Goal: Information Seeking & Learning: Learn about a topic

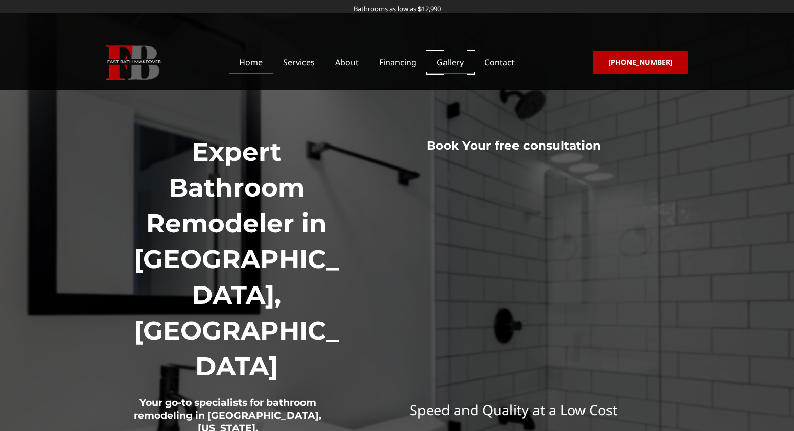
click at [459, 59] on link "Gallery" at bounding box center [451, 62] width 48 height 23
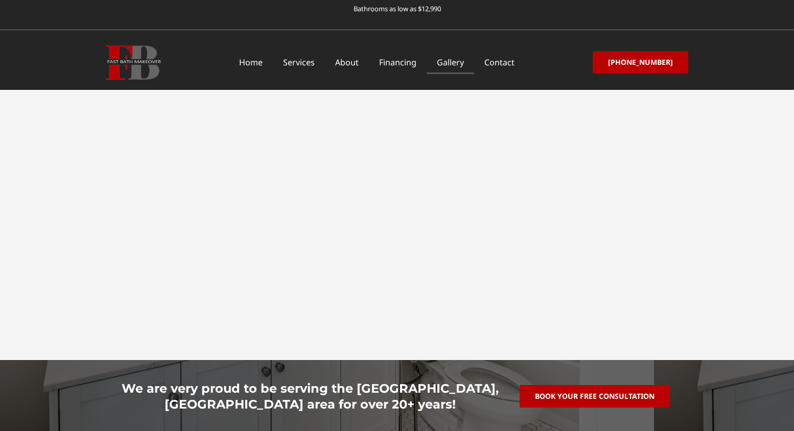
scroll to position [1755, 0]
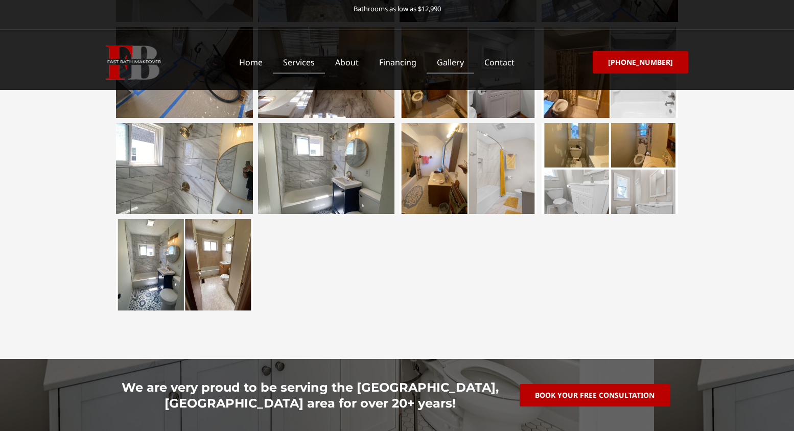
click at [321, 66] on link "Services" at bounding box center [299, 62] width 52 height 23
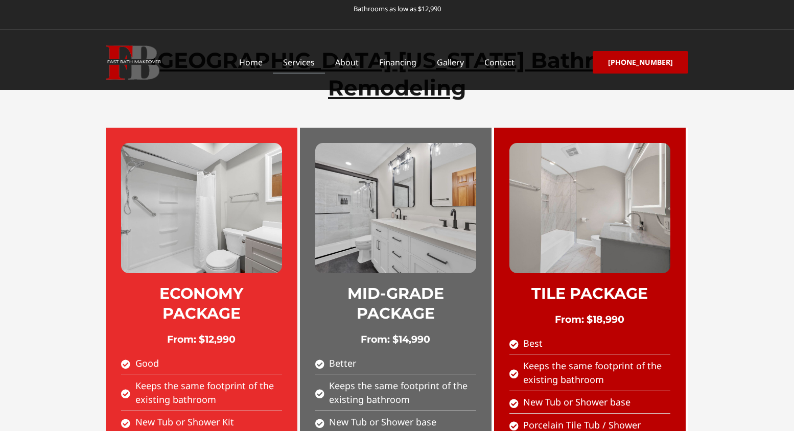
scroll to position [513, 0]
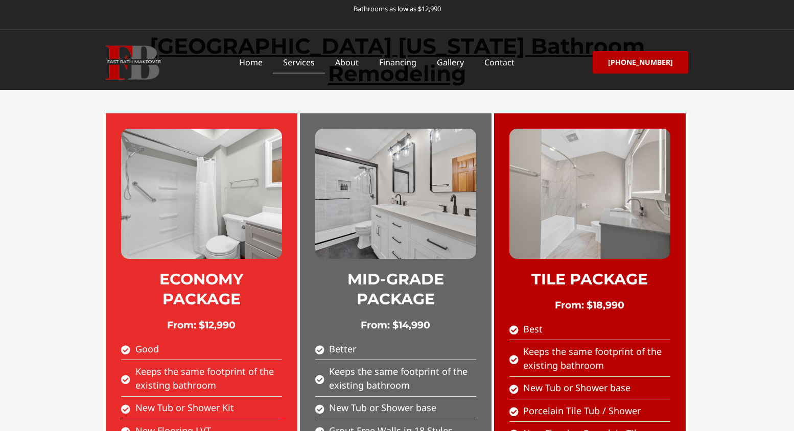
click at [438, 170] on img at bounding box center [395, 194] width 161 height 130
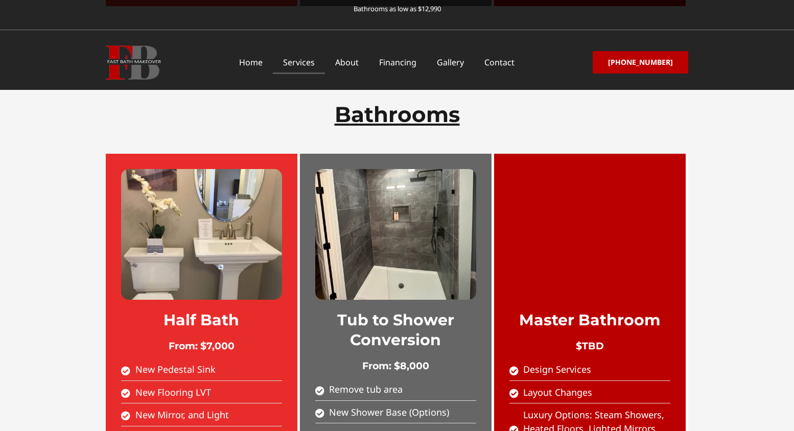
scroll to position [1052, 0]
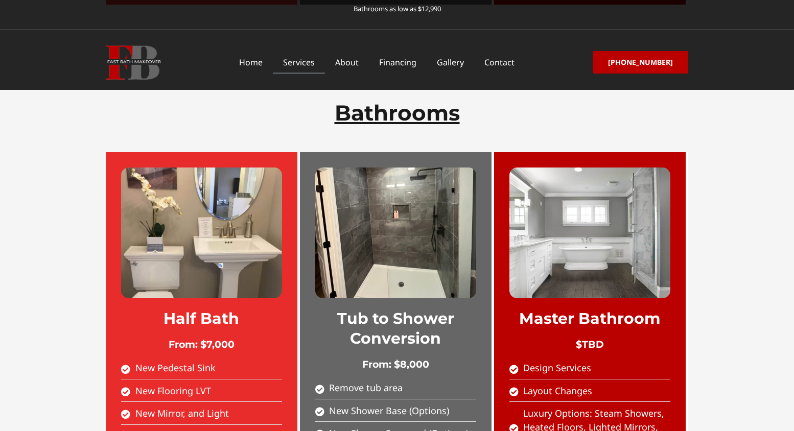
click at [223, 168] on img at bounding box center [201, 233] width 161 height 131
click at [395, 207] on img at bounding box center [395, 233] width 161 height 131
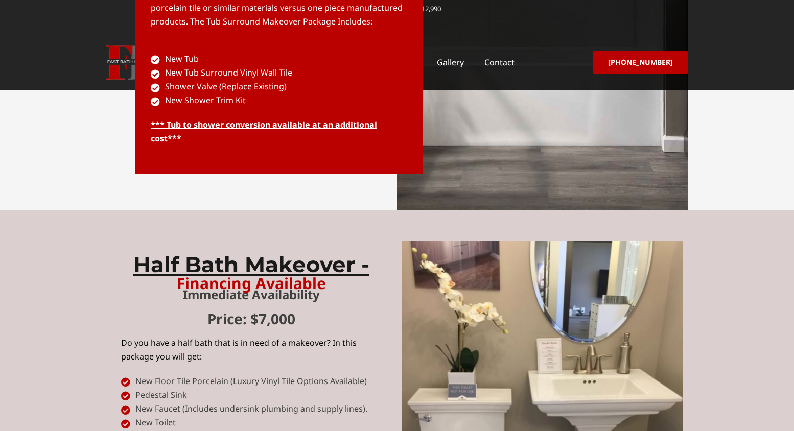
scroll to position [3248, 0]
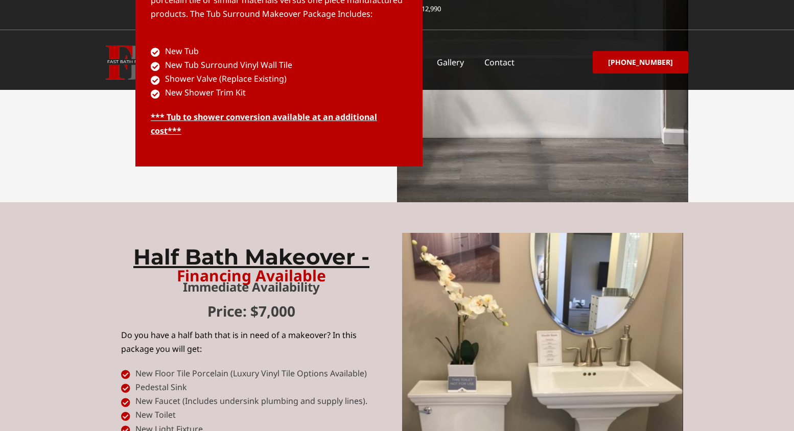
click at [243, 243] on h3 "Half Bath Makeover -" at bounding box center [251, 257] width 261 height 28
click at [265, 268] on p "Financing Available" at bounding box center [251, 275] width 261 height 15
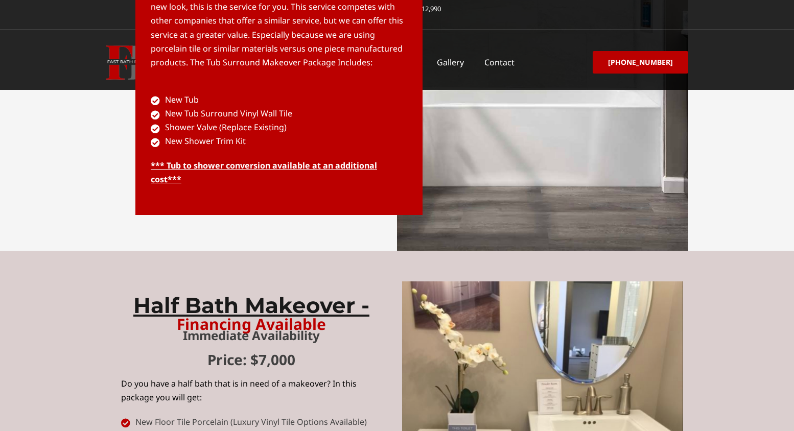
scroll to position [3188, 0]
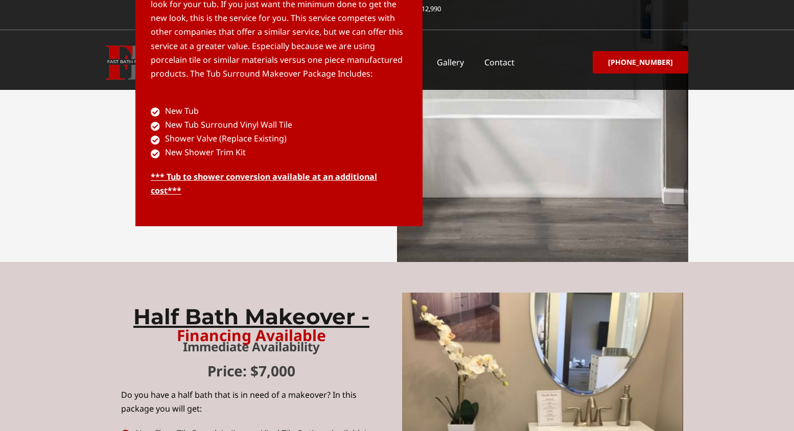
click at [226, 303] on h3 "Half Bath Makeover -" at bounding box center [251, 317] width 261 height 28
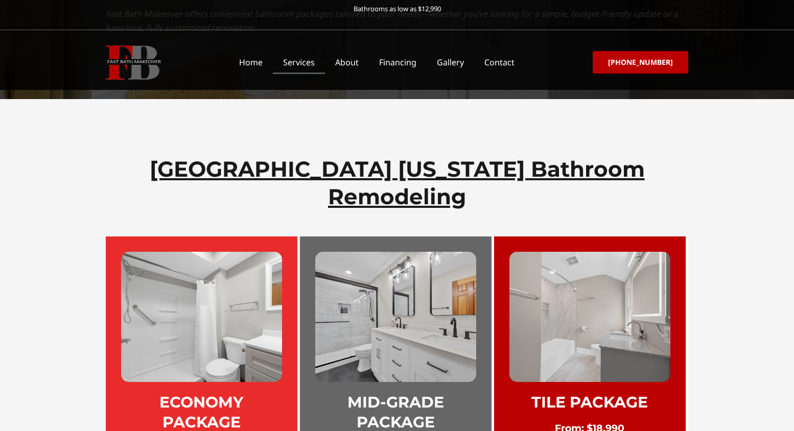
scroll to position [0, 0]
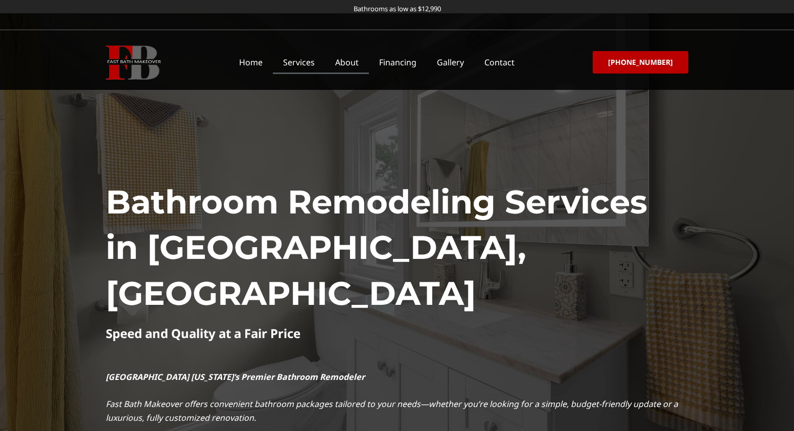
click at [350, 61] on link "About" at bounding box center [347, 62] width 44 height 23
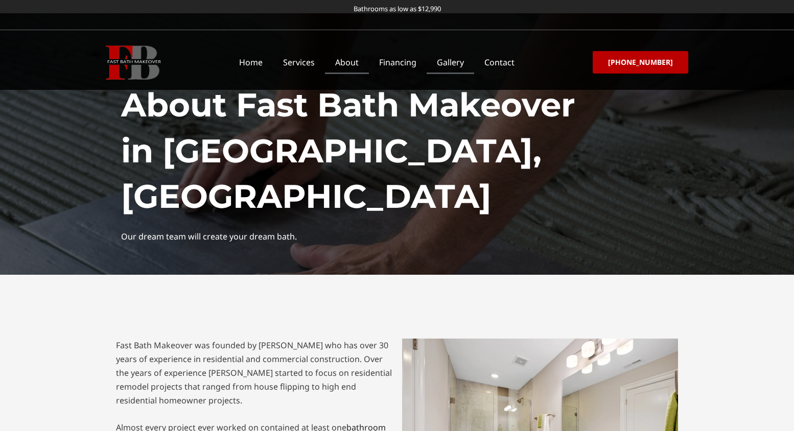
click at [457, 68] on link "Gallery" at bounding box center [451, 62] width 48 height 23
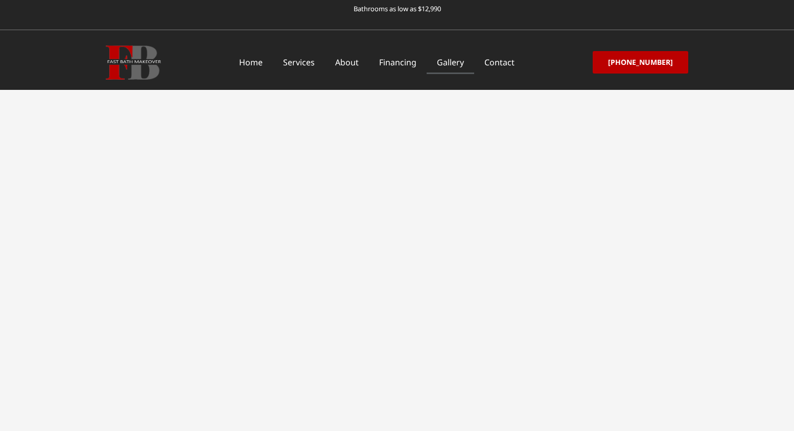
scroll to position [1640, 0]
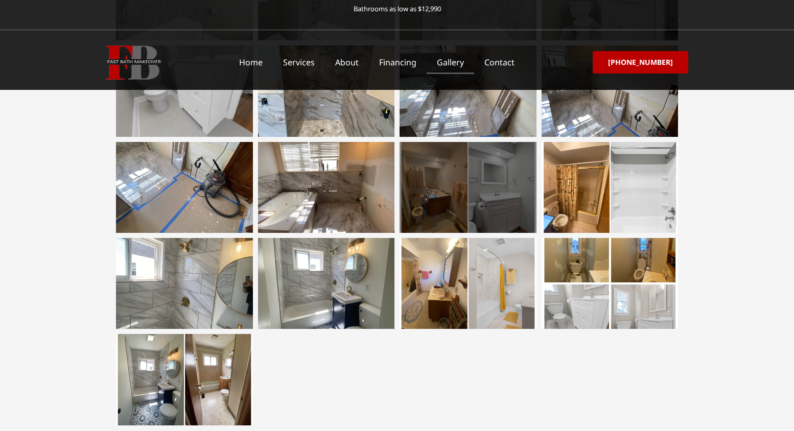
click at [428, 207] on div at bounding box center [467, 187] width 137 height 91
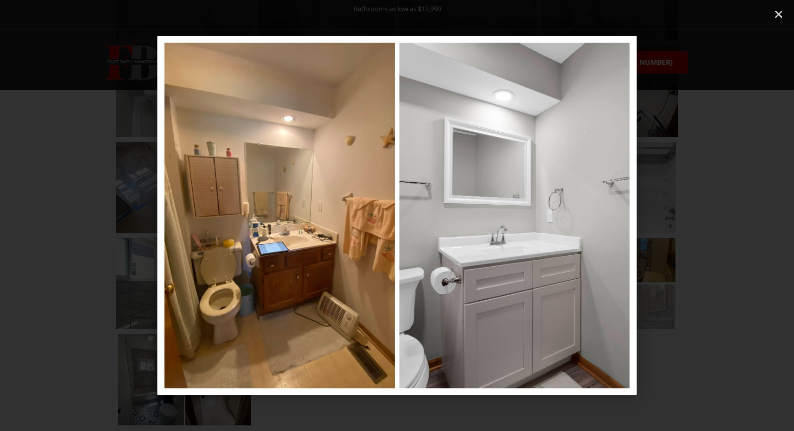
click at [753, 10] on div "63 / 69" at bounding box center [397, 215] width 794 height 431
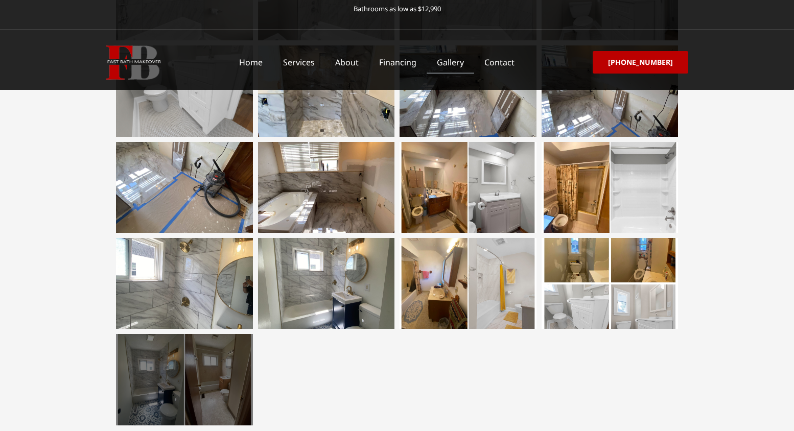
click at [168, 372] on div at bounding box center [184, 379] width 137 height 91
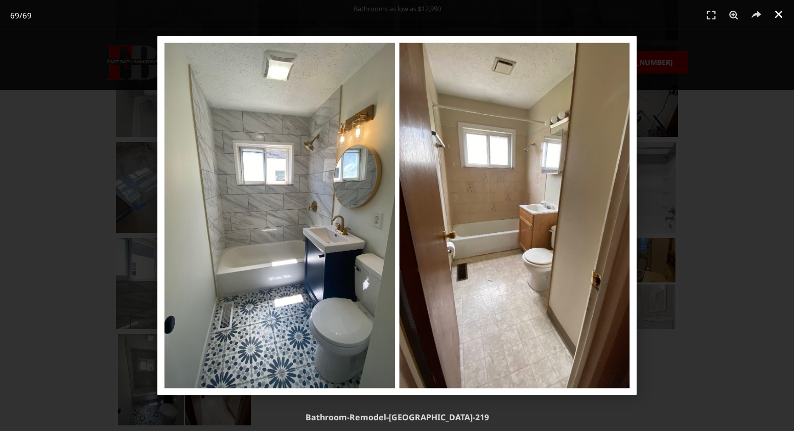
click at [777, 19] on icon "Close (Esc)" at bounding box center [778, 14] width 10 height 10
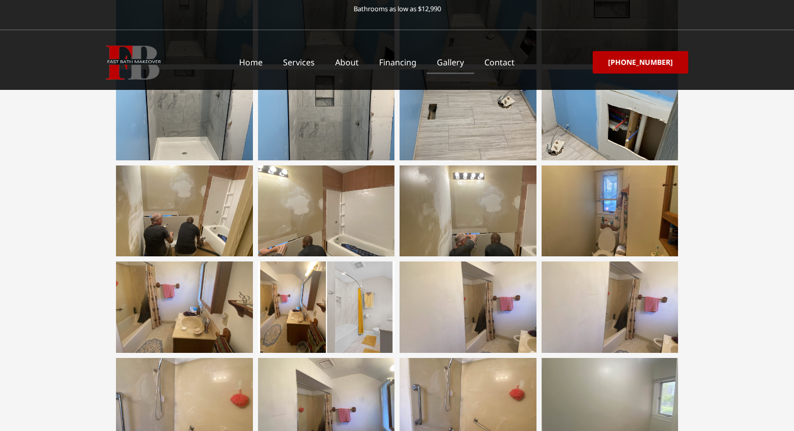
scroll to position [336, 0]
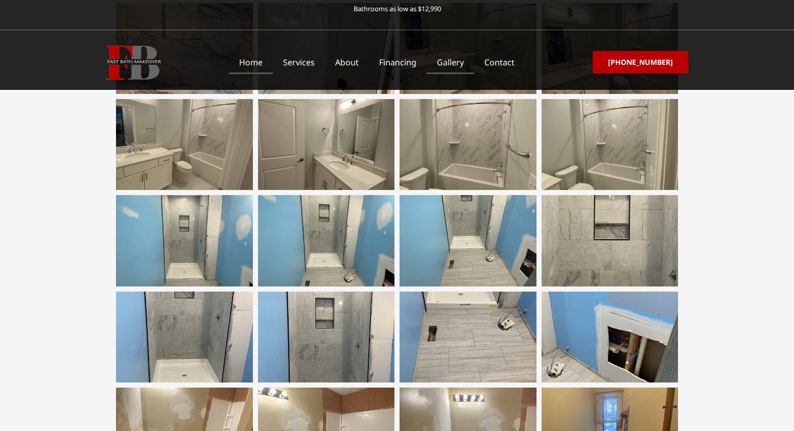
click at [263, 71] on link "Home" at bounding box center [251, 62] width 44 height 23
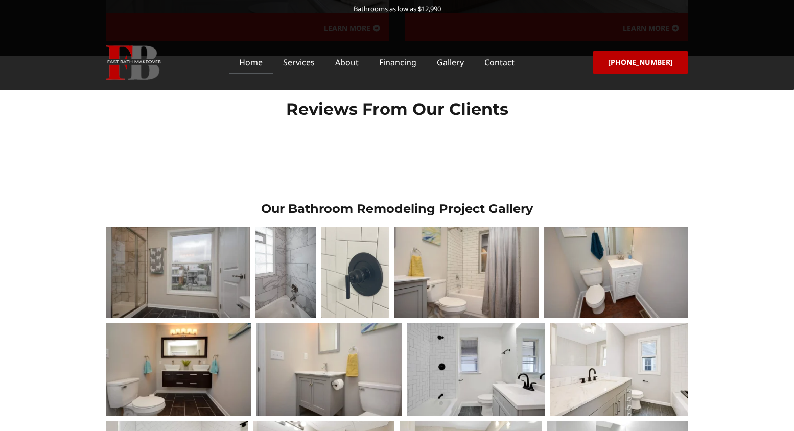
scroll to position [1430, 0]
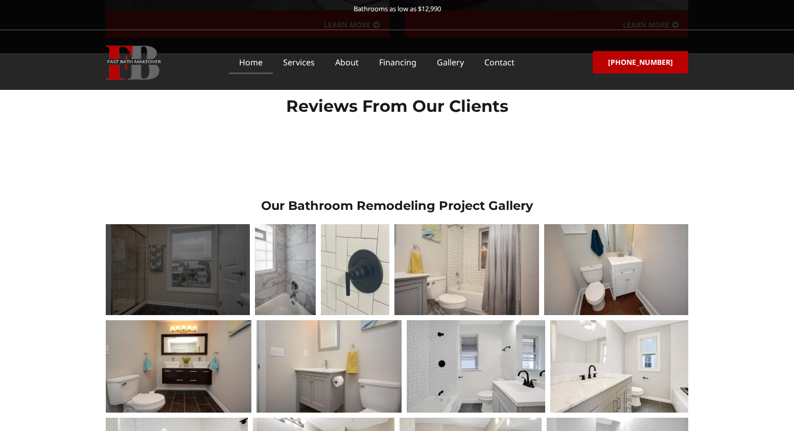
click at [191, 224] on div at bounding box center [178, 269] width 144 height 91
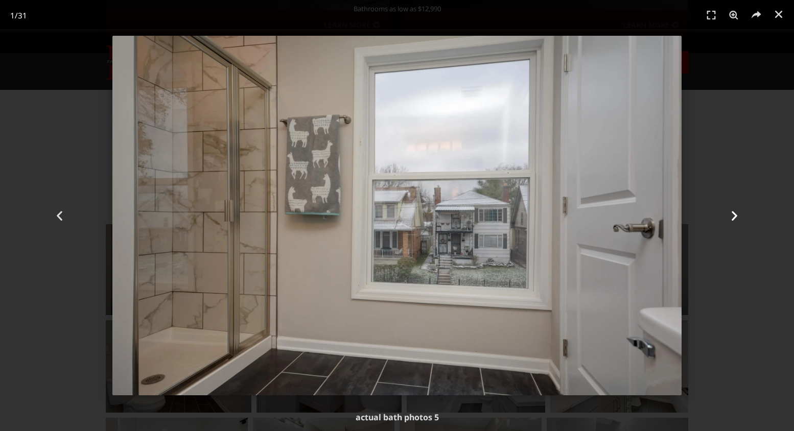
click at [735, 218] on icon "Next slide" at bounding box center [734, 215] width 13 height 13
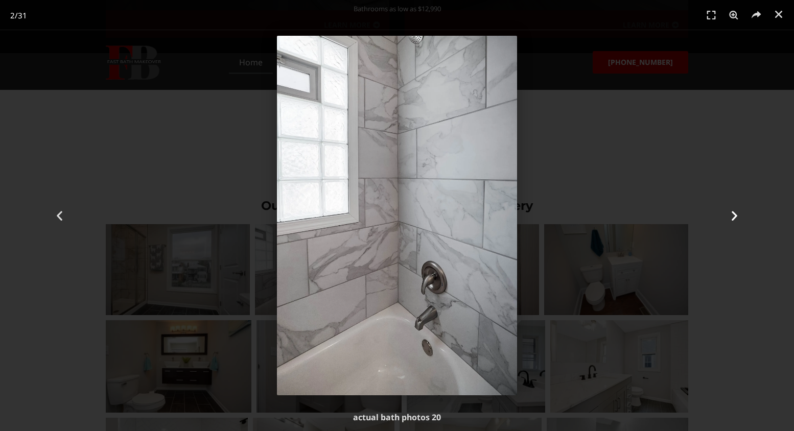
click at [735, 218] on icon "Next slide" at bounding box center [734, 215] width 13 height 13
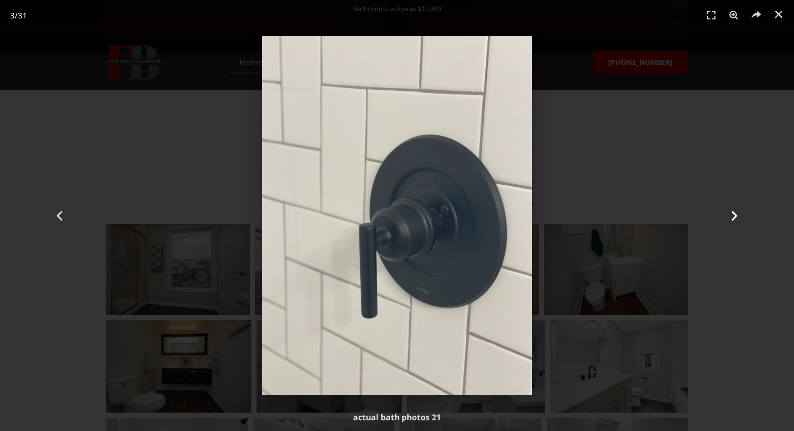
click at [735, 218] on icon "Next slide" at bounding box center [734, 215] width 13 height 13
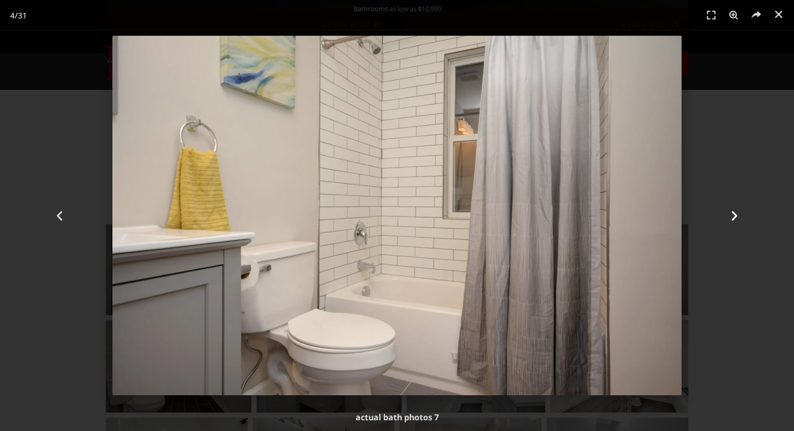
click at [735, 218] on icon "Next slide" at bounding box center [734, 215] width 13 height 13
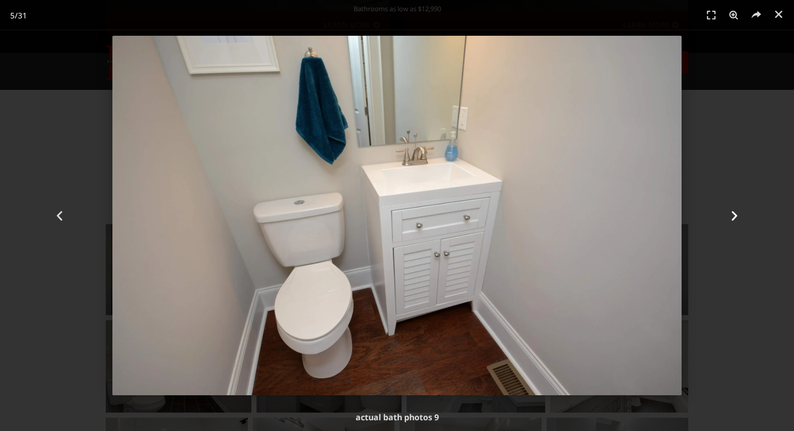
click at [735, 218] on icon "Next slide" at bounding box center [734, 215] width 13 height 13
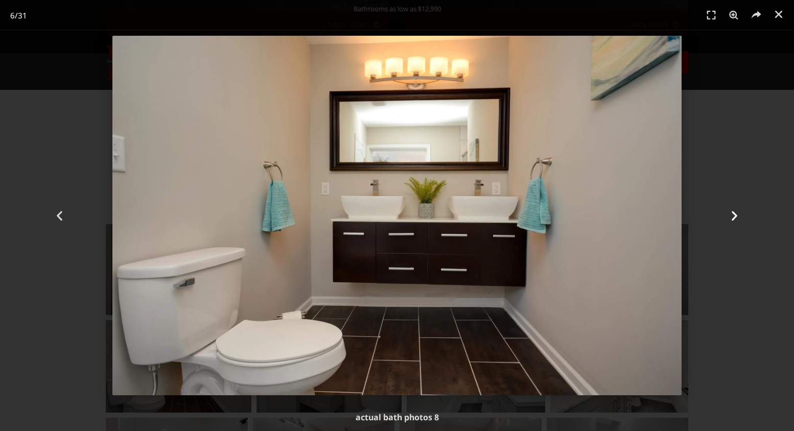
click at [735, 218] on icon "Next slide" at bounding box center [734, 215] width 13 height 13
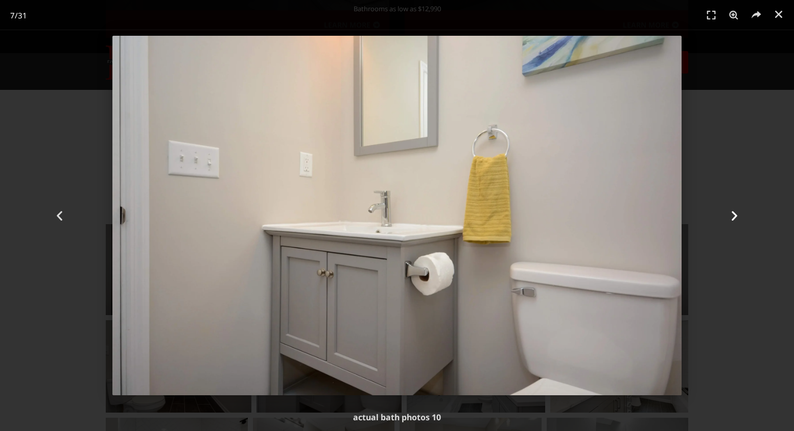
click at [735, 218] on icon "Next slide" at bounding box center [734, 215] width 13 height 13
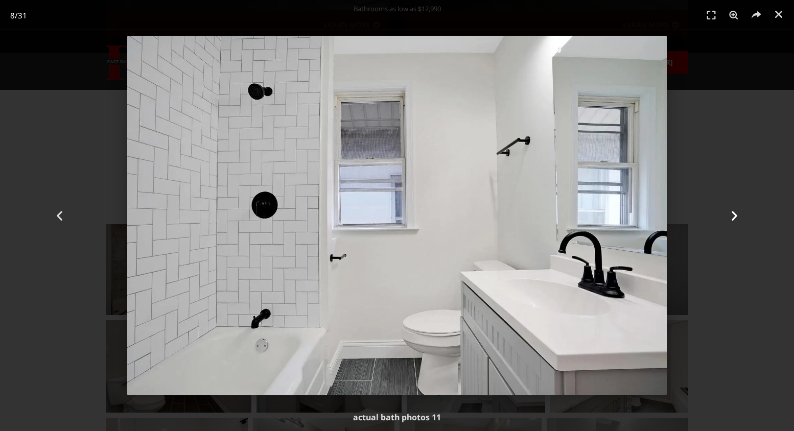
click at [735, 218] on icon "Next slide" at bounding box center [734, 215] width 13 height 13
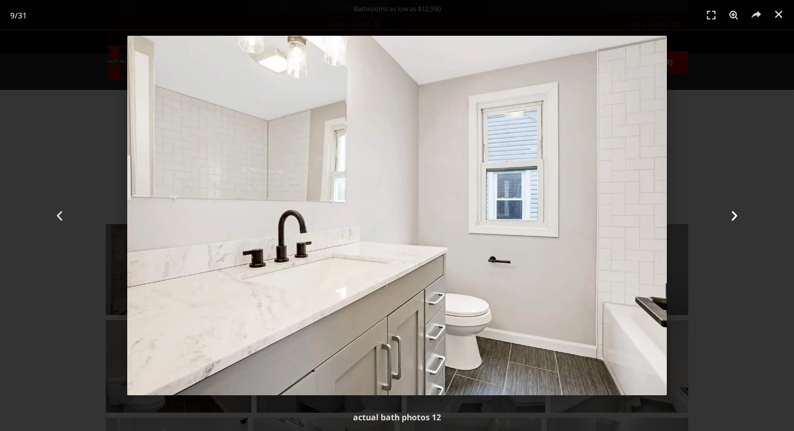
click at [735, 218] on icon "Next slide" at bounding box center [734, 215] width 13 height 13
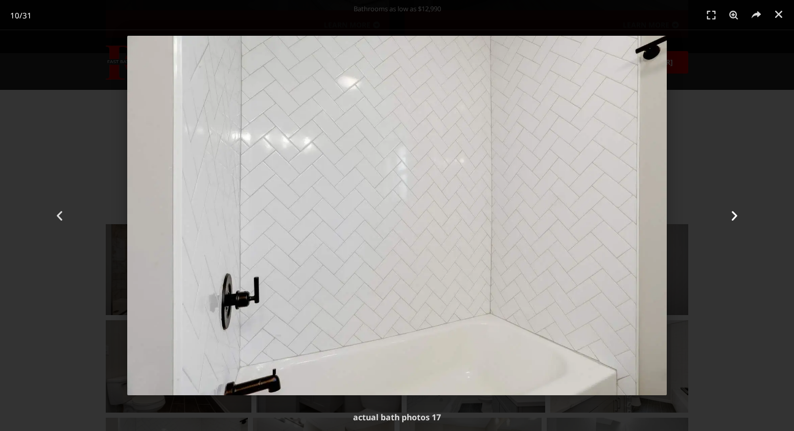
click at [735, 218] on icon "Next slide" at bounding box center [734, 215] width 13 height 13
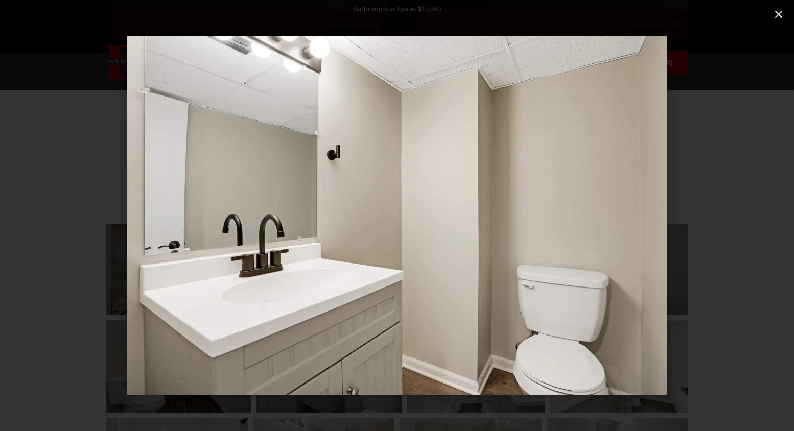
click at [735, 218] on icon "Next slide" at bounding box center [734, 215] width 13 height 13
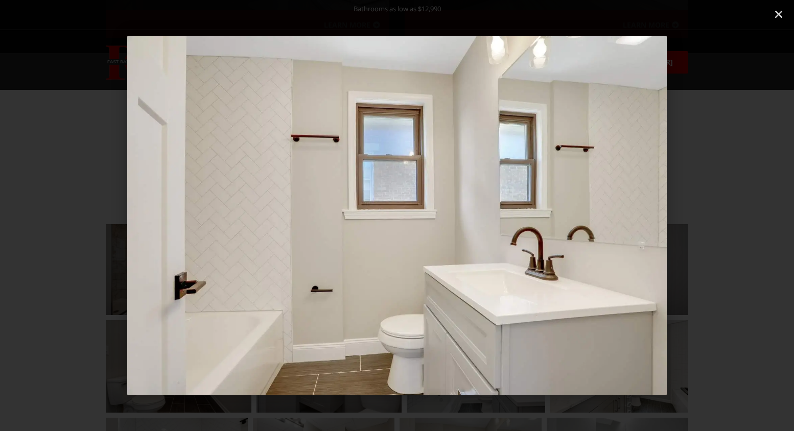
click at [735, 218] on icon "Next slide" at bounding box center [734, 215] width 13 height 13
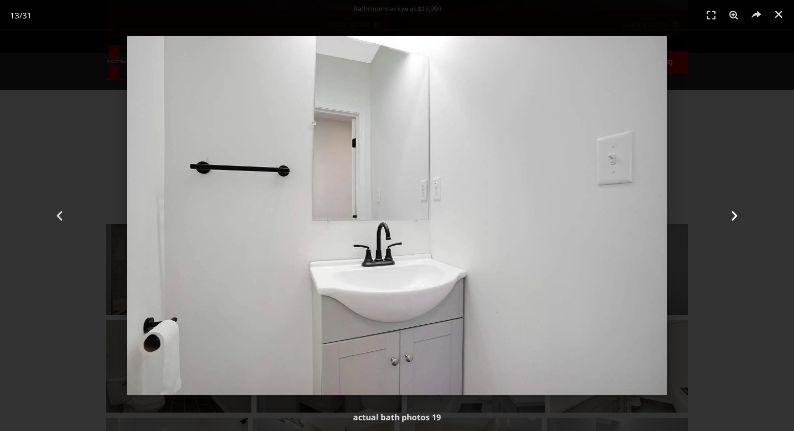
click at [735, 218] on icon "Next slide" at bounding box center [734, 215] width 13 height 13
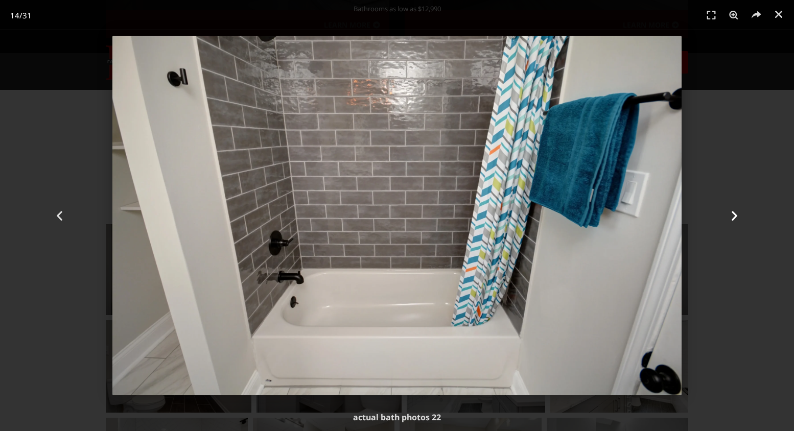
click at [735, 217] on icon "Next slide" at bounding box center [734, 215] width 13 height 13
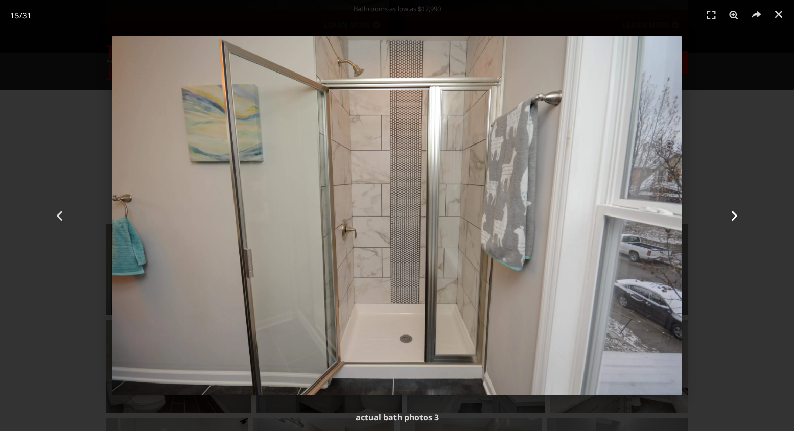
click at [735, 217] on icon "Next slide" at bounding box center [734, 215] width 13 height 13
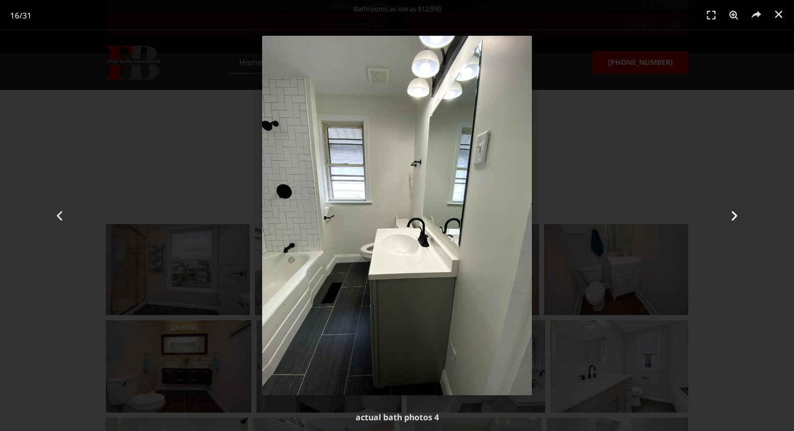
click at [735, 217] on icon "Next slide" at bounding box center [734, 215] width 13 height 13
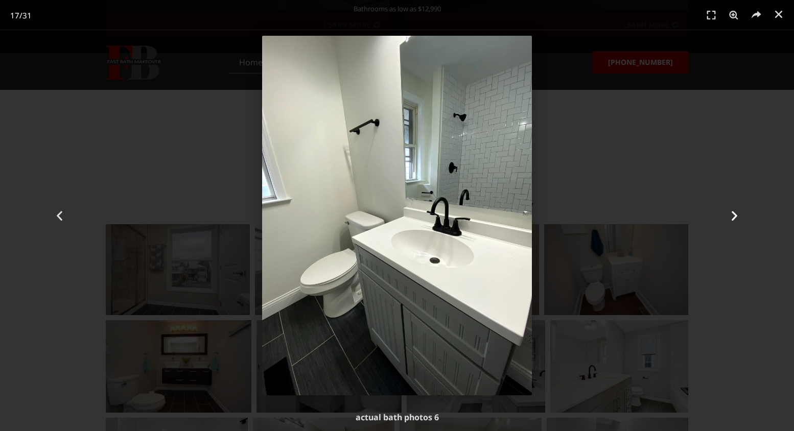
click at [735, 217] on icon "Next slide" at bounding box center [734, 215] width 13 height 13
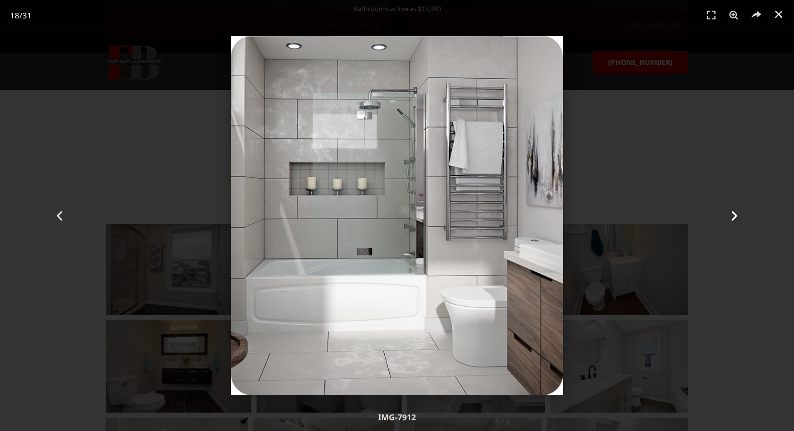
click at [735, 217] on icon "Next slide" at bounding box center [734, 215] width 13 height 13
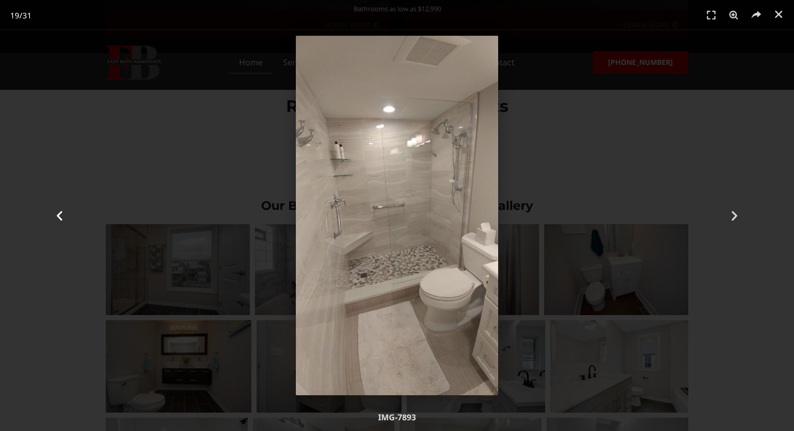
click at [59, 213] on icon "Previous slide" at bounding box center [59, 215] width 13 height 13
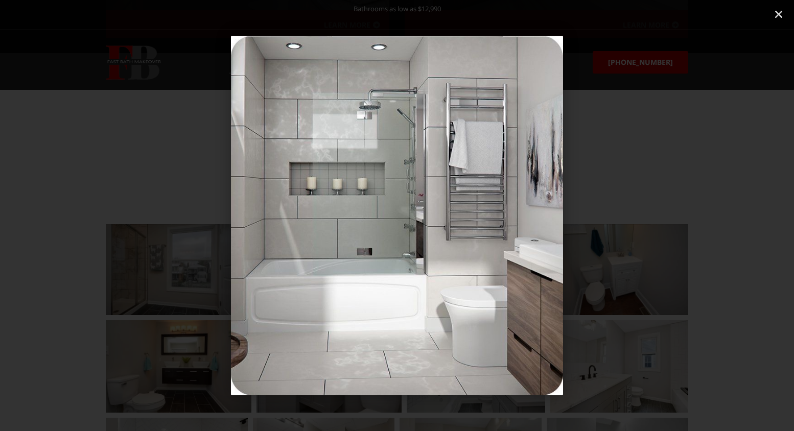
click at [734, 217] on icon "Next slide" at bounding box center [734, 215] width 13 height 13
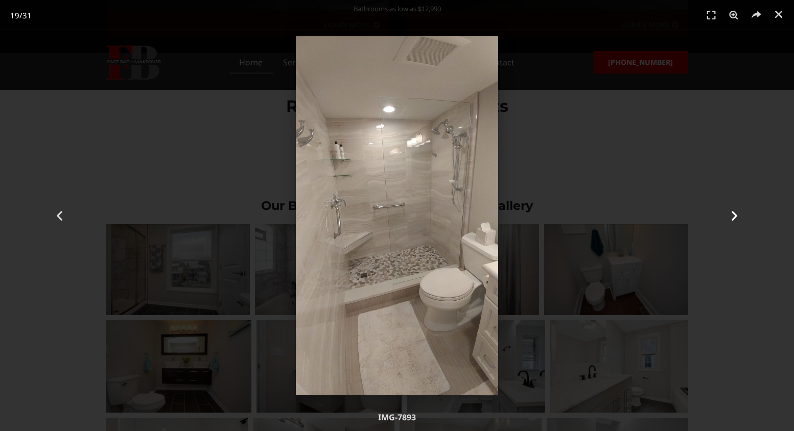
click at [734, 217] on icon "Next slide" at bounding box center [734, 215] width 13 height 13
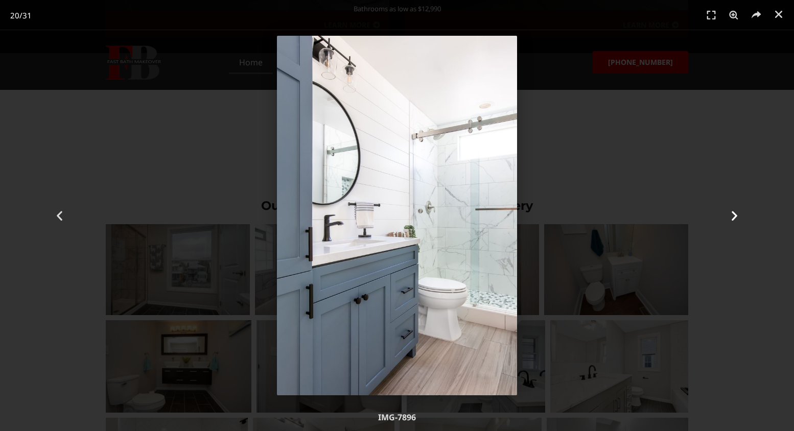
click at [733, 217] on icon "Next slide" at bounding box center [734, 215] width 13 height 13
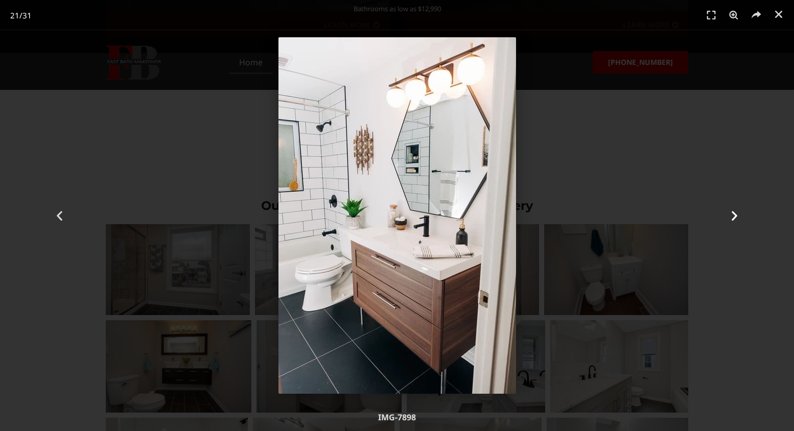
click at [733, 217] on icon "Next slide" at bounding box center [734, 215] width 13 height 13
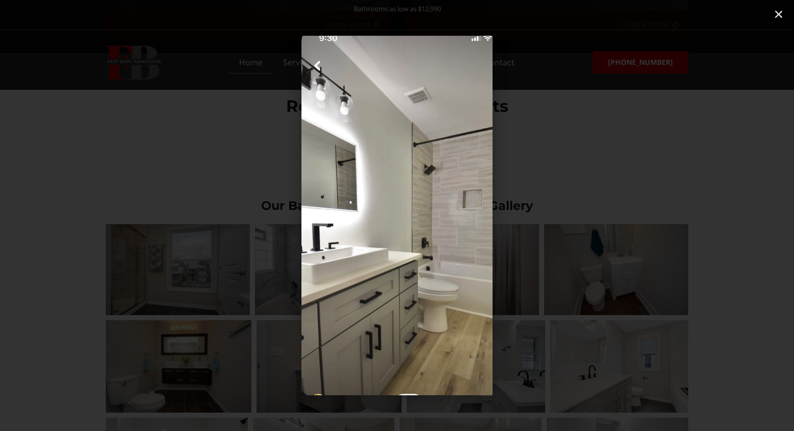
click at [736, 211] on icon "Next slide" at bounding box center [734, 215] width 13 height 13
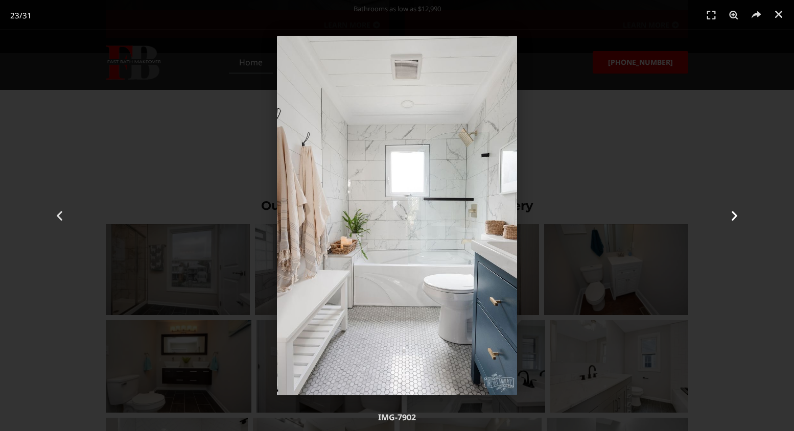
click at [736, 211] on icon "Next slide" at bounding box center [734, 215] width 13 height 13
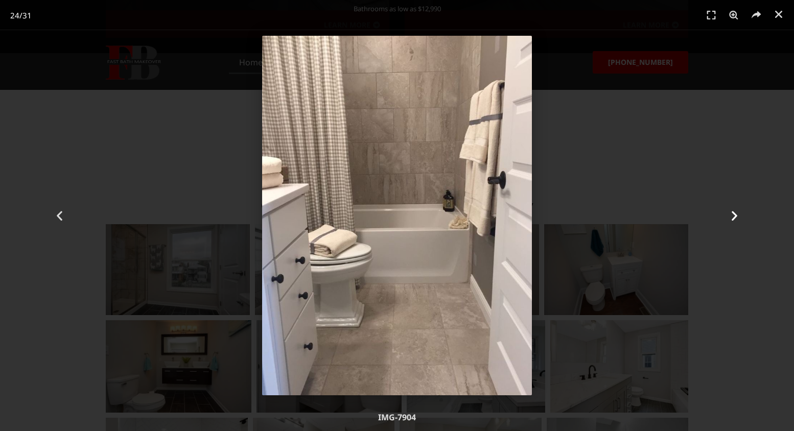
click at [736, 211] on icon "Next slide" at bounding box center [734, 215] width 13 height 13
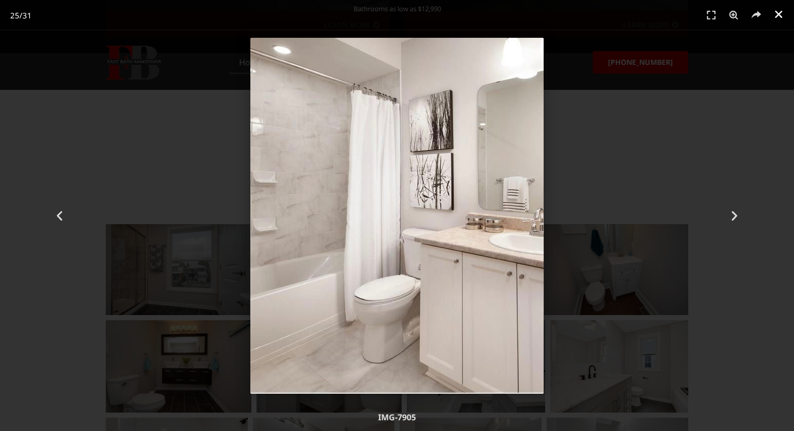
click at [782, 14] on icon "Close (Esc)" at bounding box center [778, 14] width 10 height 10
